Goal: Task Accomplishment & Management: Use online tool/utility

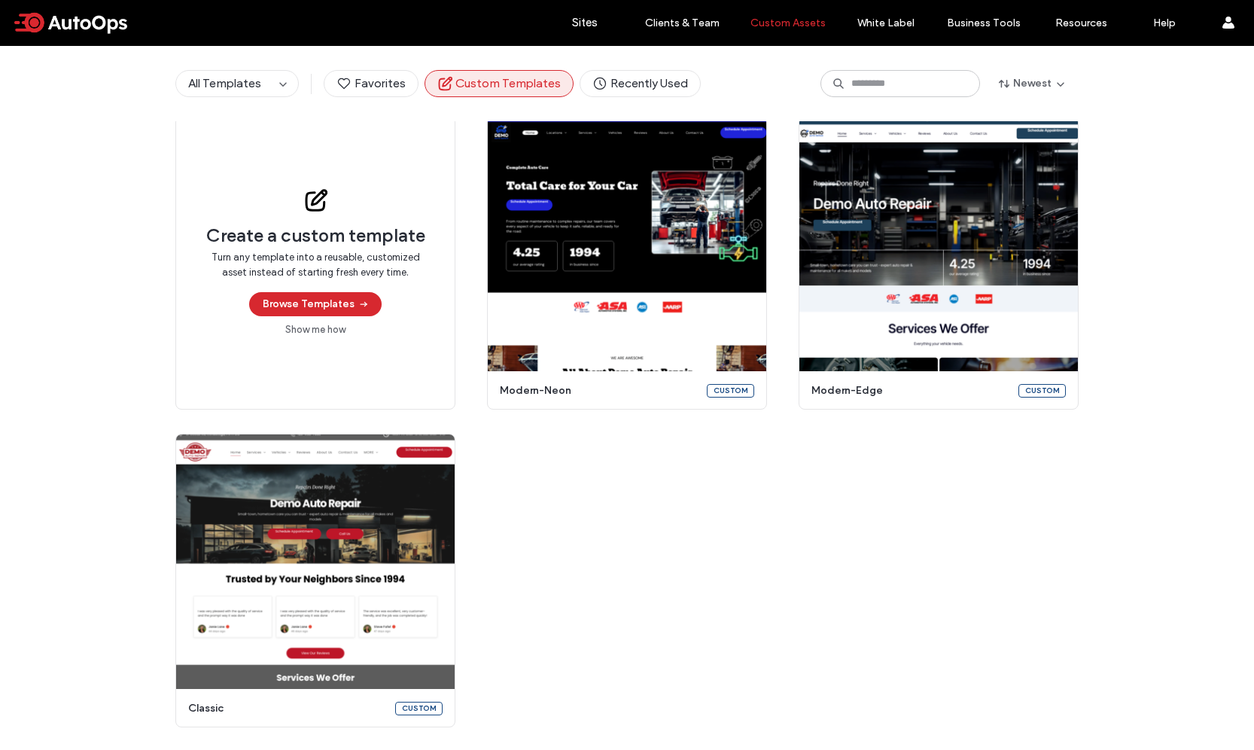
scroll to position [84, 0]
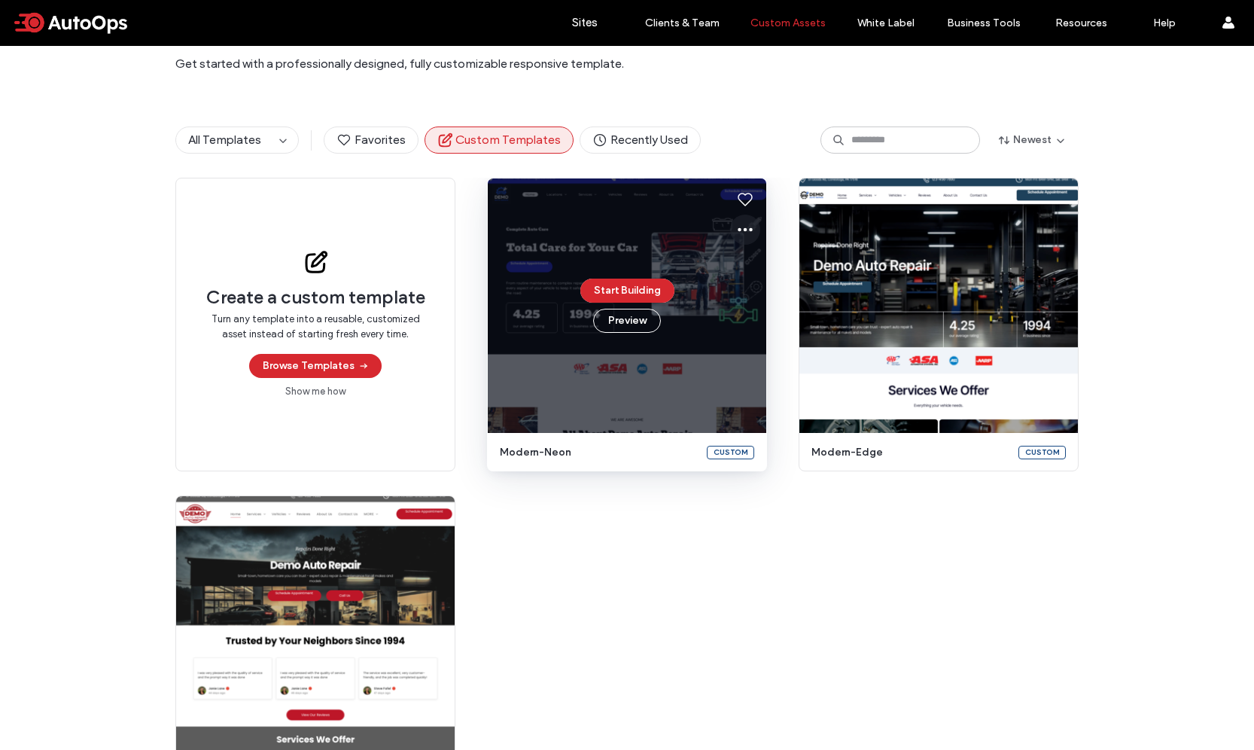
click at [736, 228] on icon at bounding box center [745, 229] width 18 height 18
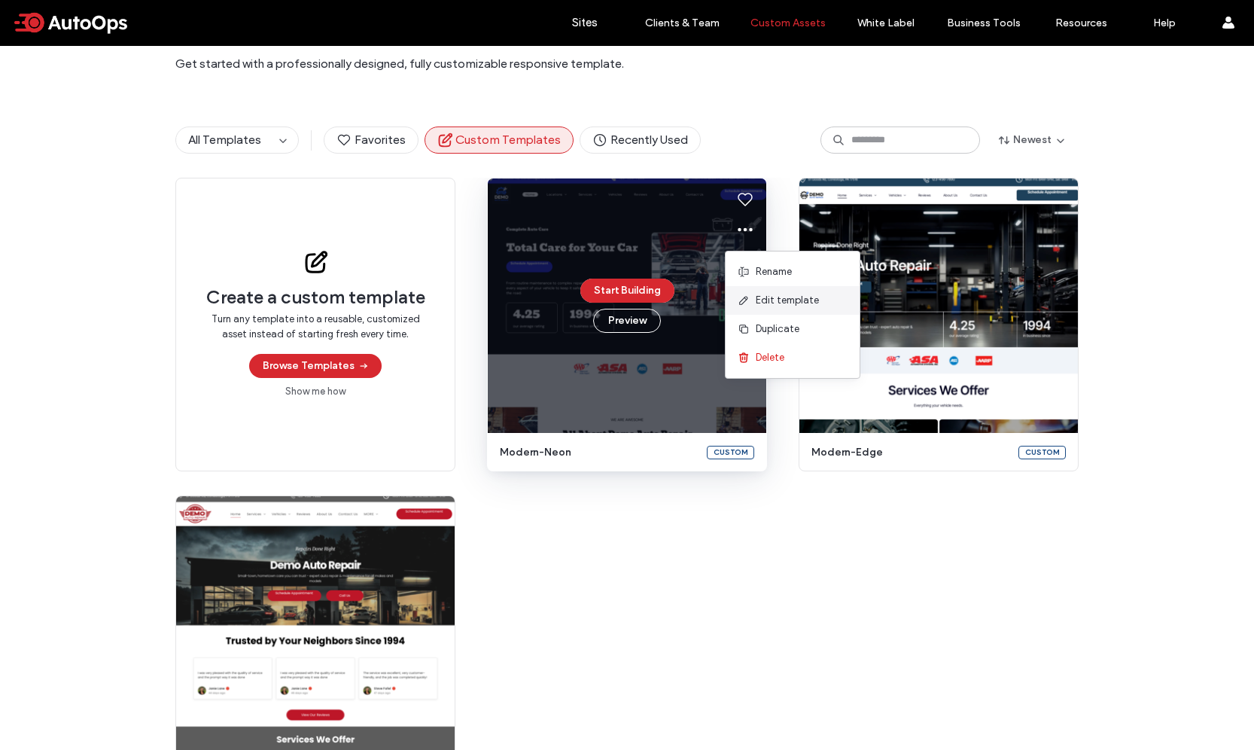
click at [770, 297] on span "Edit template" at bounding box center [787, 300] width 63 height 15
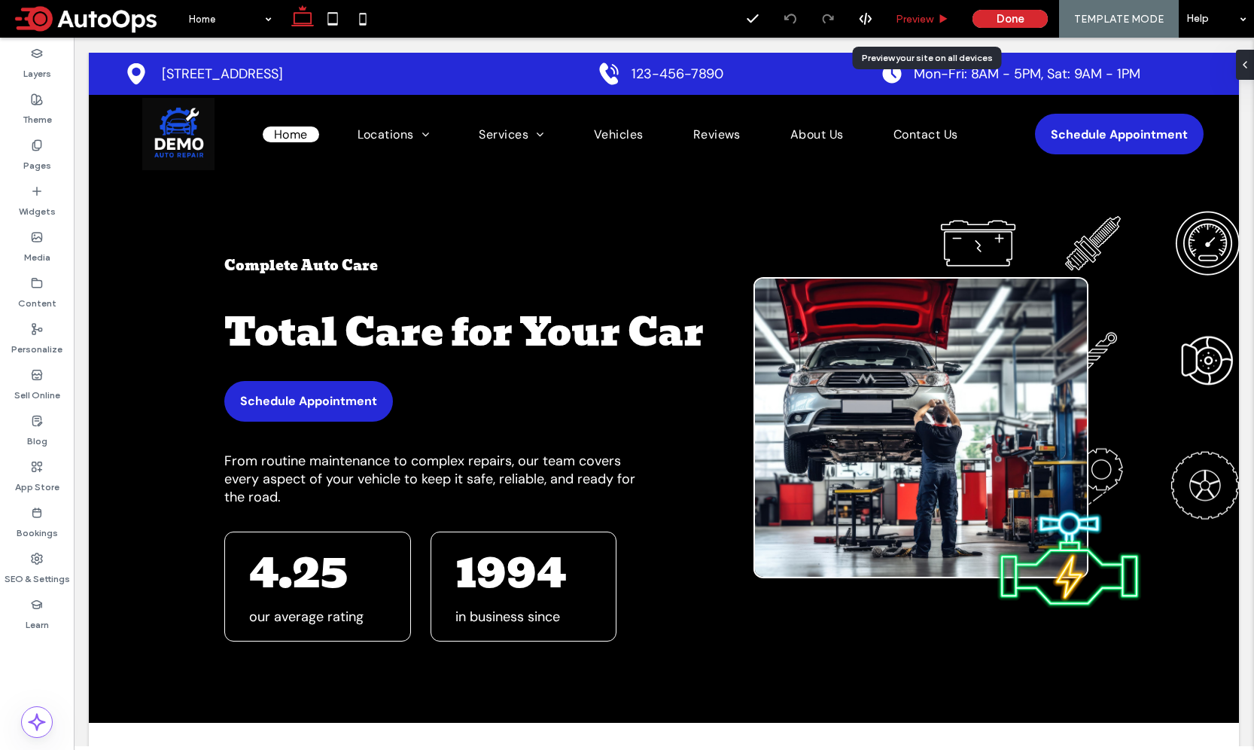
click at [923, 17] on span "Preview" at bounding box center [915, 19] width 38 height 13
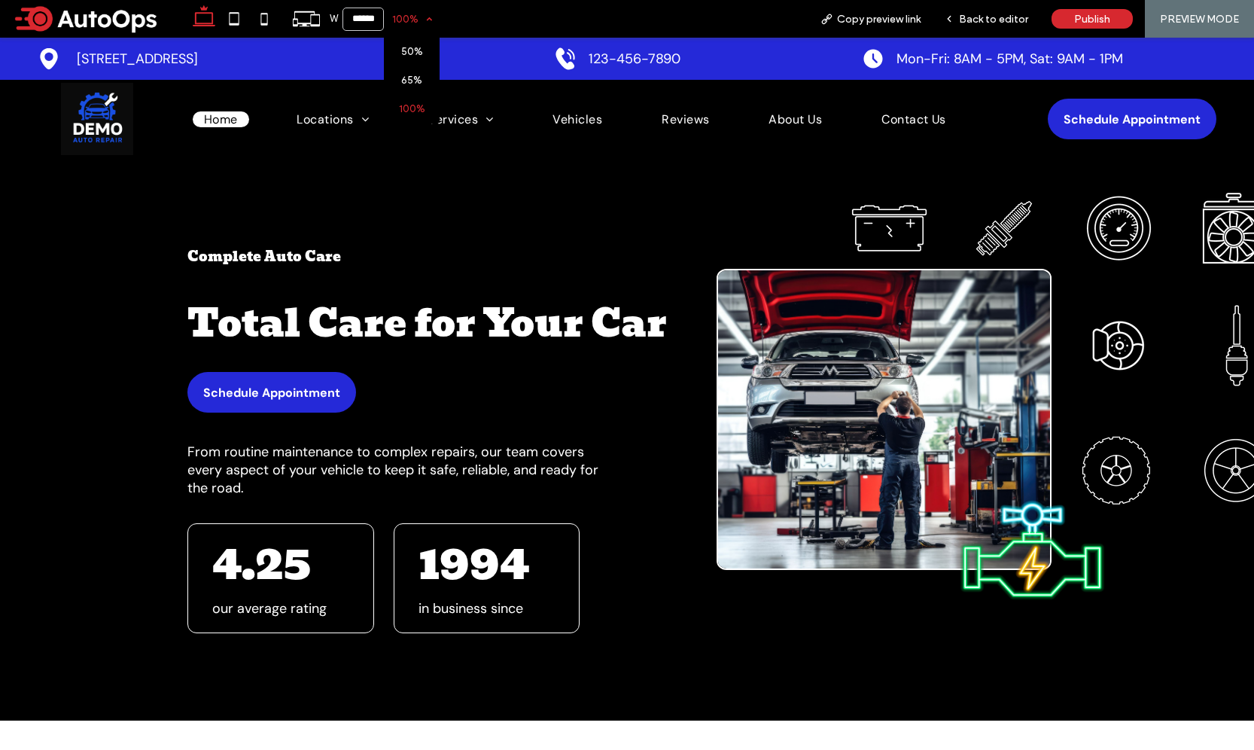
click at [410, 20] on div "100%" at bounding box center [405, 19] width 42 height 38
